Goal: Transaction & Acquisition: Download file/media

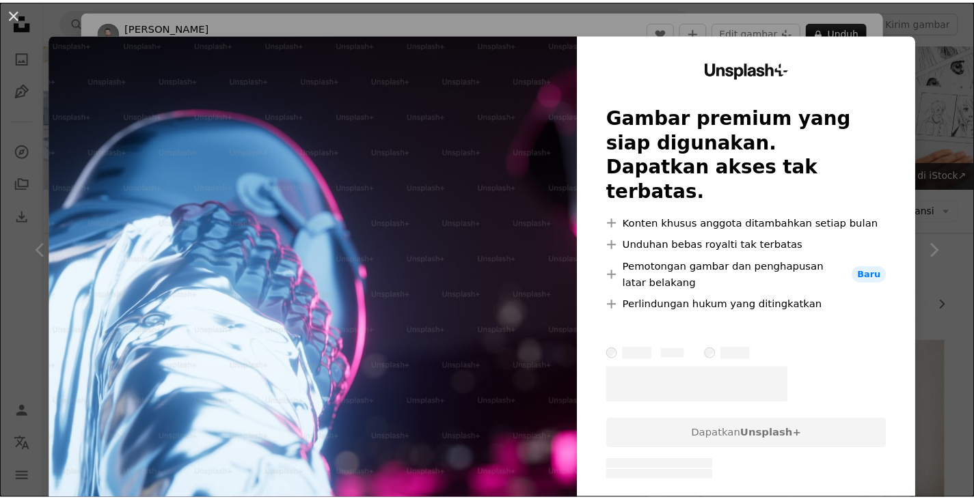
scroll to position [3127, 0]
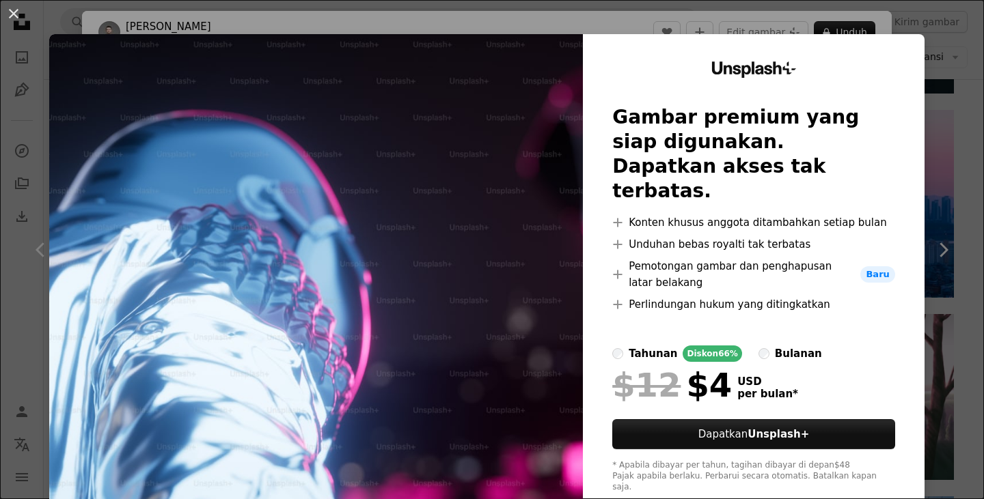
click at [936, 133] on div "An X shape Unsplash+ Gambar premium yang siap digunakan. Dapatkan akses tak ter…" at bounding box center [492, 249] width 984 height 499
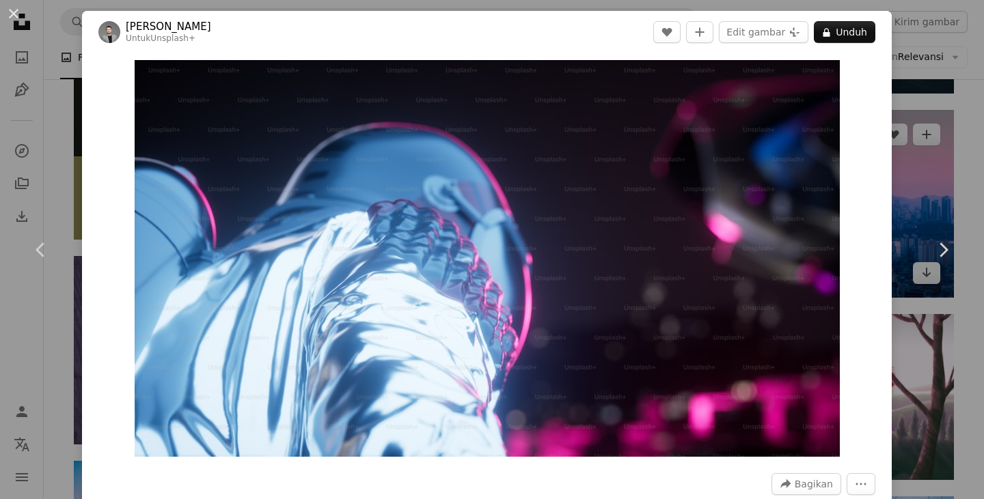
click at [918, 136] on div "An X shape Chevron left Chevron right [PERSON_NAME] Untuk Unsplash+ A heart A p…" at bounding box center [492, 249] width 984 height 499
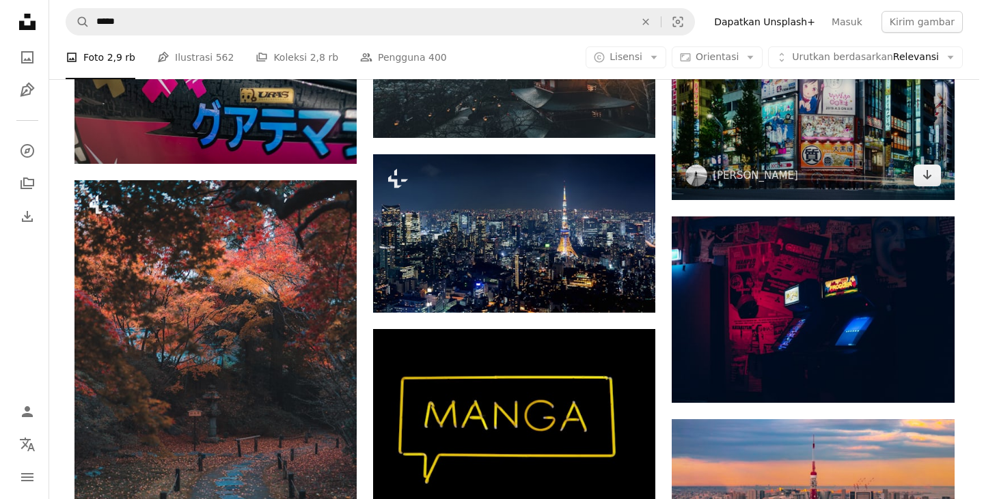
scroll to position [4288, 0]
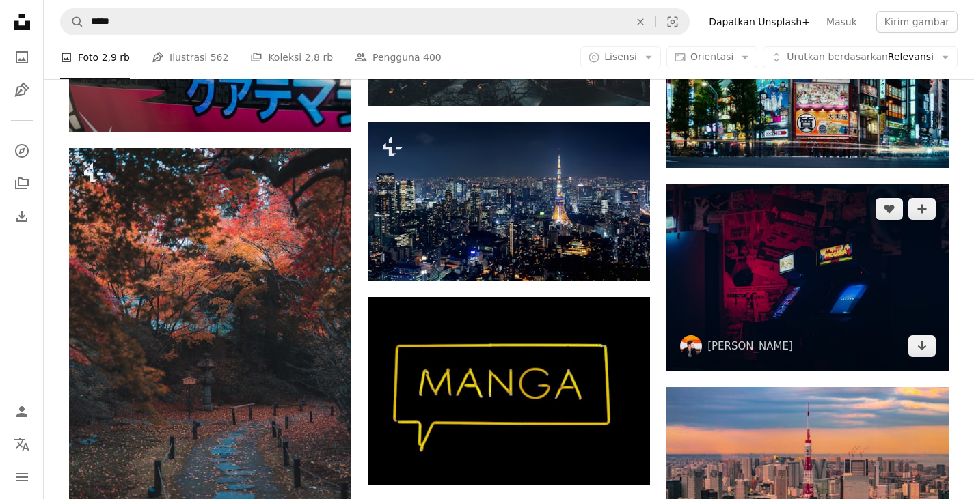
click at [785, 236] on img at bounding box center [807, 277] width 282 height 187
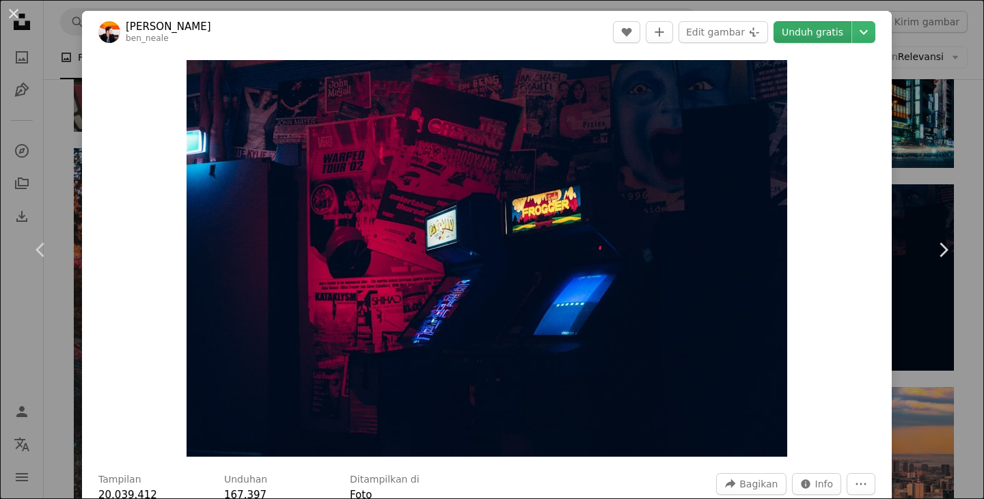
click at [832, 33] on link "Unduh gratis" at bounding box center [812, 32] width 78 height 22
